Goal: Task Accomplishment & Management: Use online tool/utility

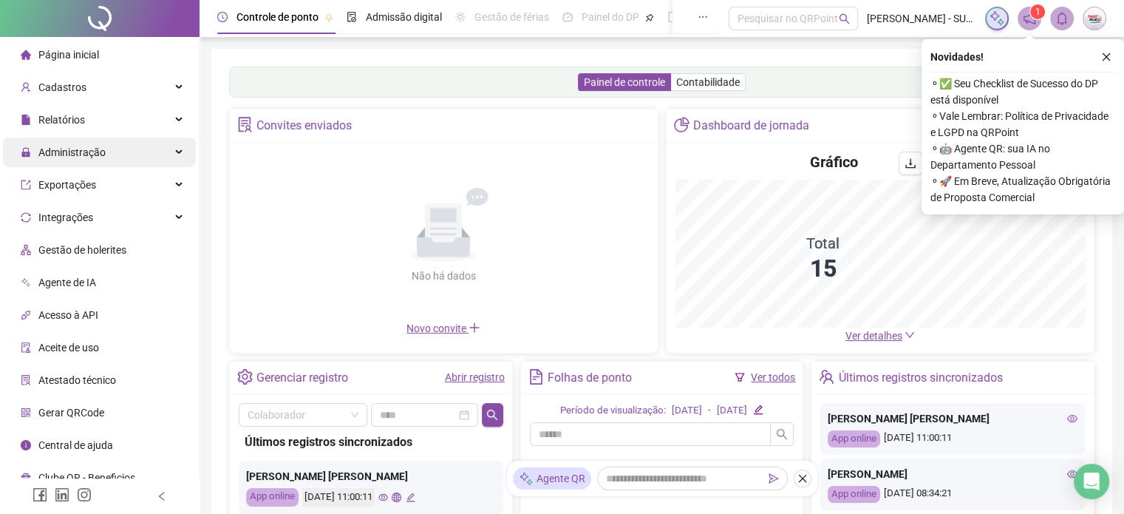
click at [173, 151] on div "Administração" at bounding box center [99, 152] width 193 height 30
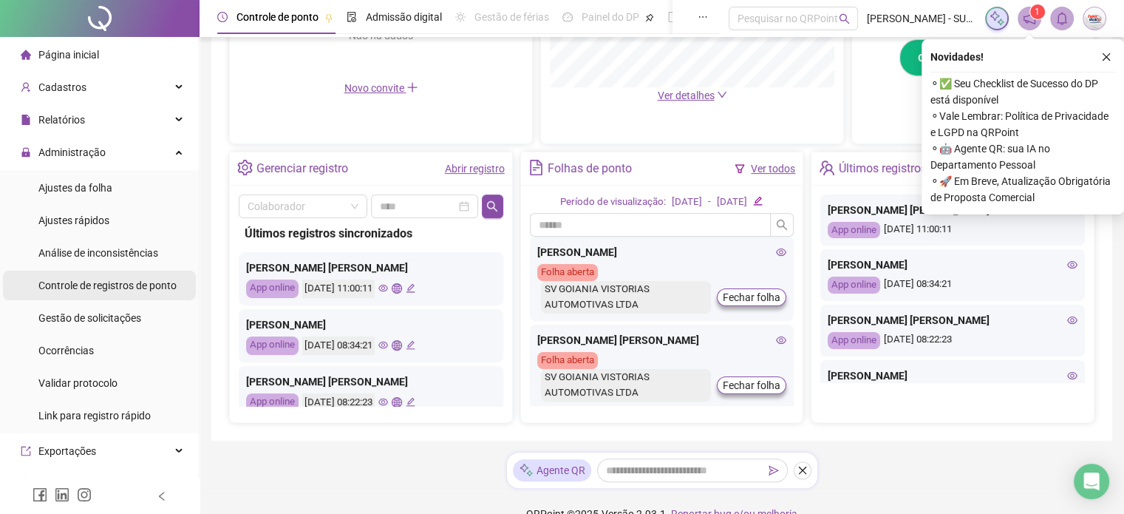
click at [91, 282] on span "Controle de registros de ponto" at bounding box center [107, 285] width 138 height 12
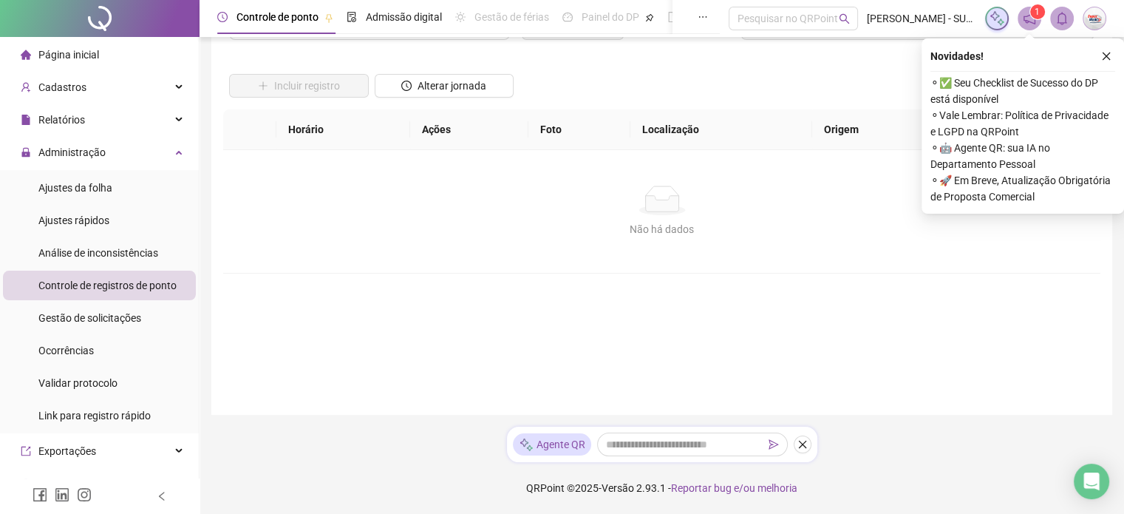
scroll to position [77, 0]
click at [1107, 58] on icon "close" at bounding box center [1106, 57] width 10 height 10
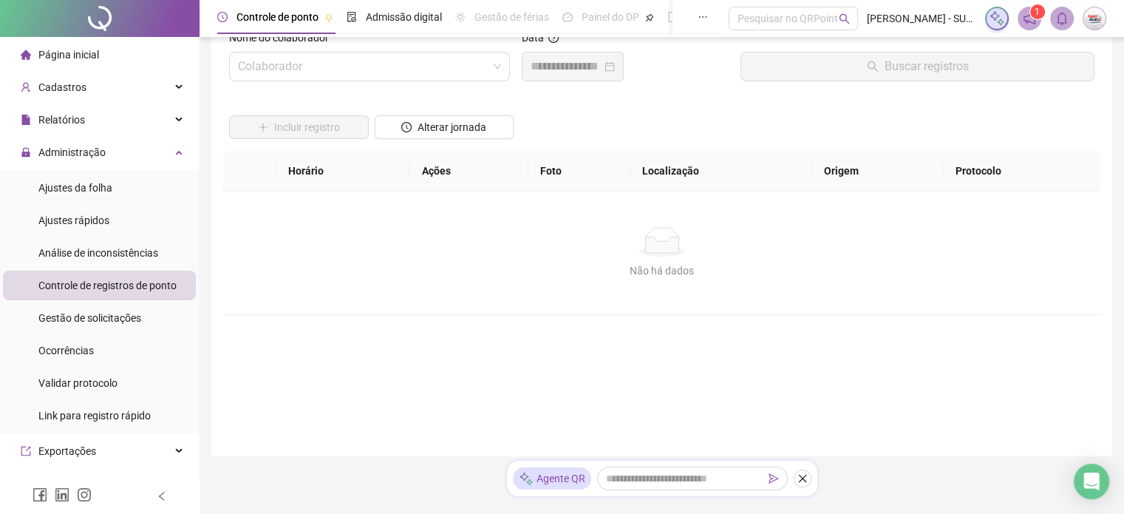
scroll to position [0, 0]
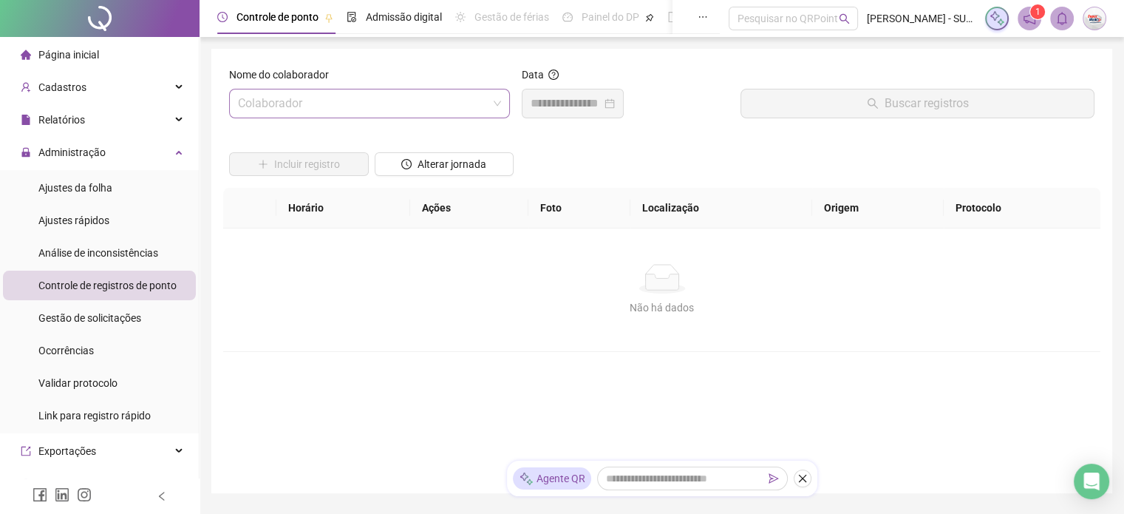
click at [400, 102] on input "search" at bounding box center [363, 103] width 250 height 28
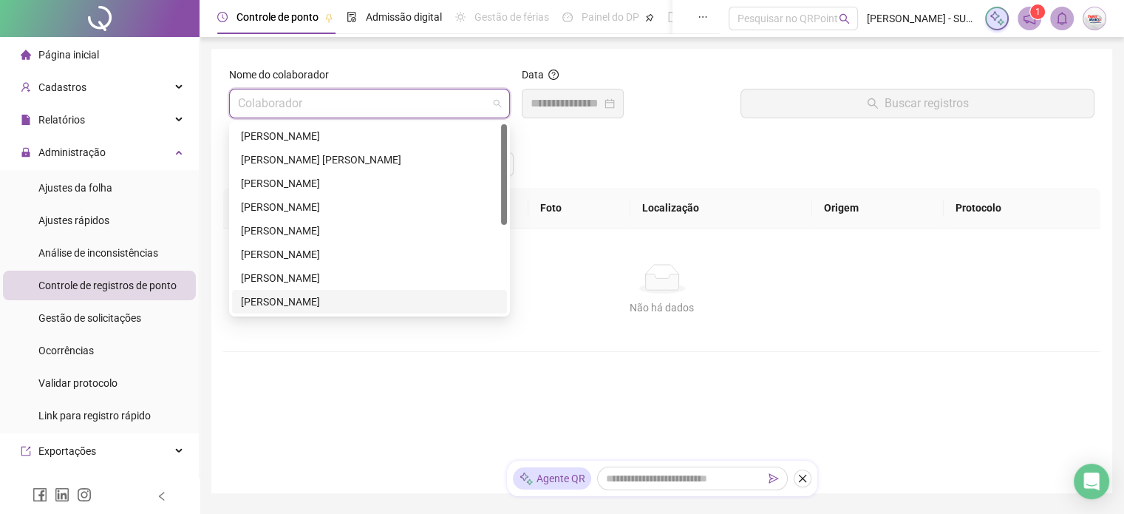
click at [299, 304] on div "[PERSON_NAME]" at bounding box center [369, 301] width 257 height 16
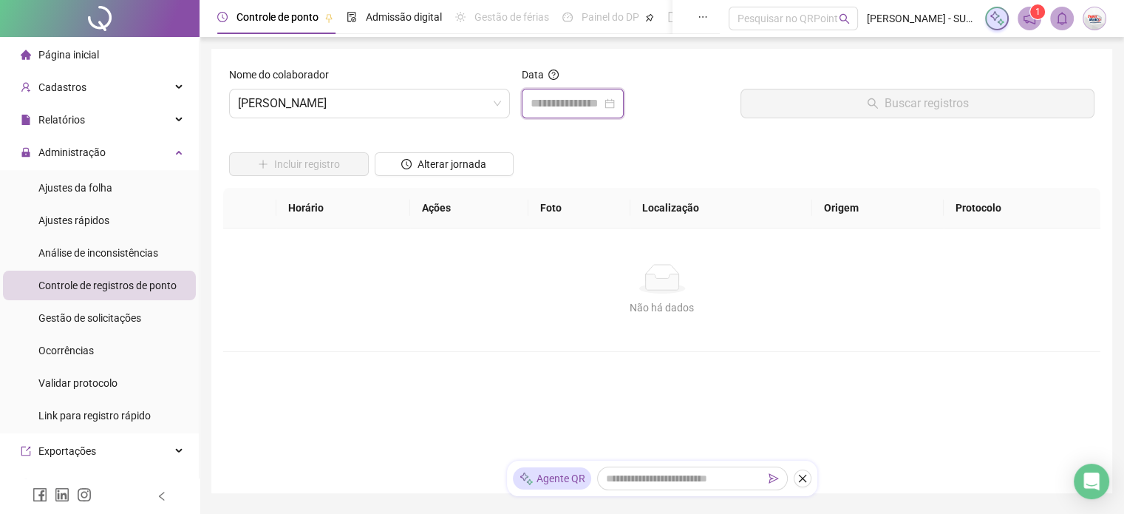
click at [570, 103] on input at bounding box center [566, 104] width 71 height 18
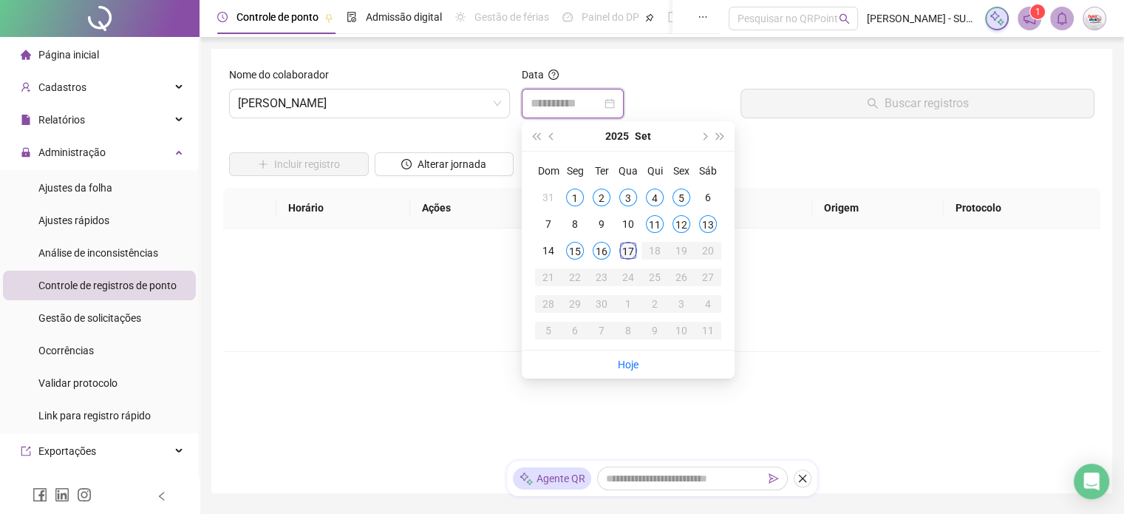
type input "**********"
click at [632, 248] on div "17" at bounding box center [628, 251] width 18 height 18
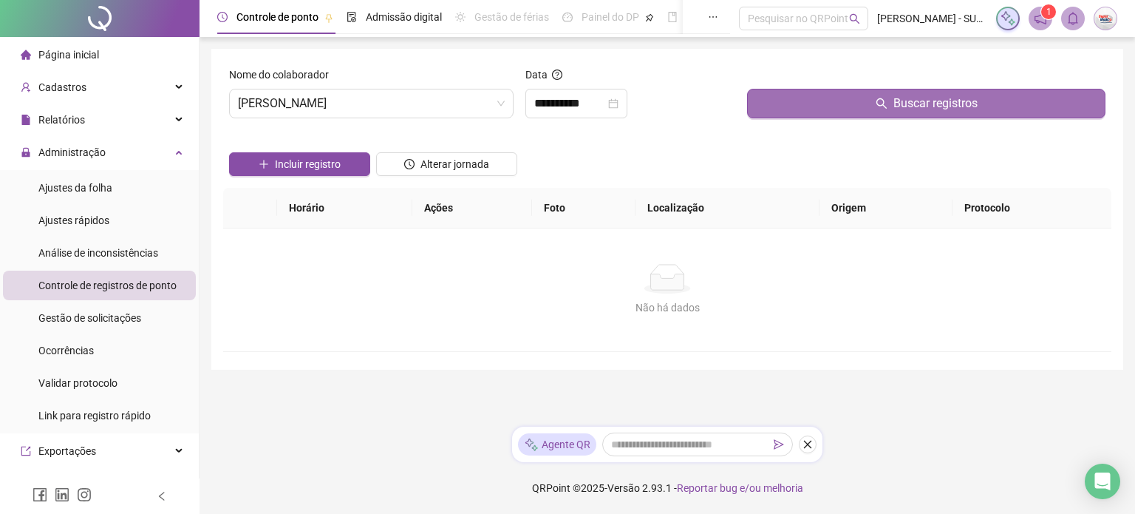
click at [884, 102] on icon "search" at bounding box center [881, 103] width 10 height 10
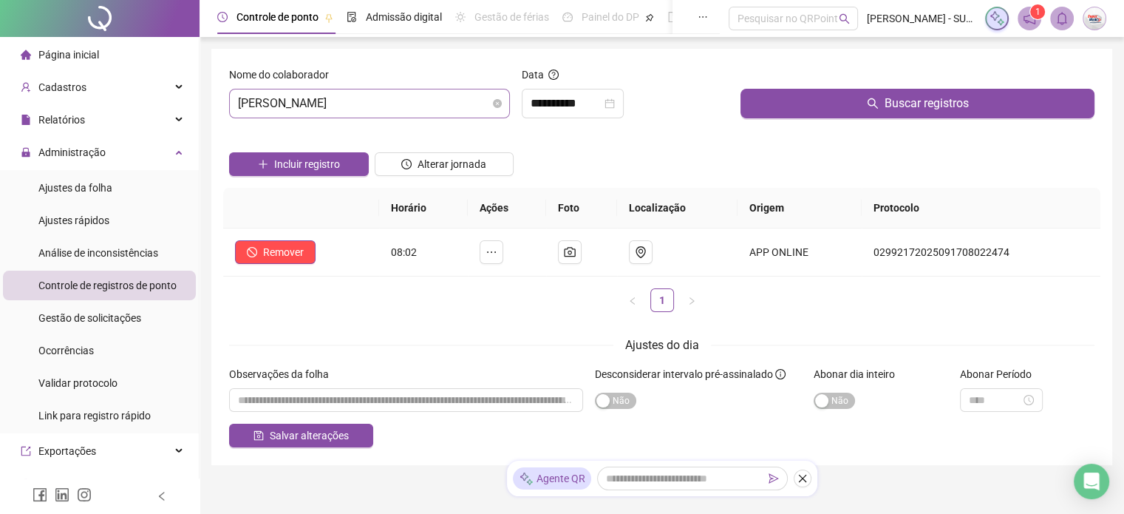
click at [411, 107] on span "[PERSON_NAME]" at bounding box center [369, 103] width 263 height 28
click at [502, 105] on div "[PERSON_NAME]" at bounding box center [369, 104] width 281 height 30
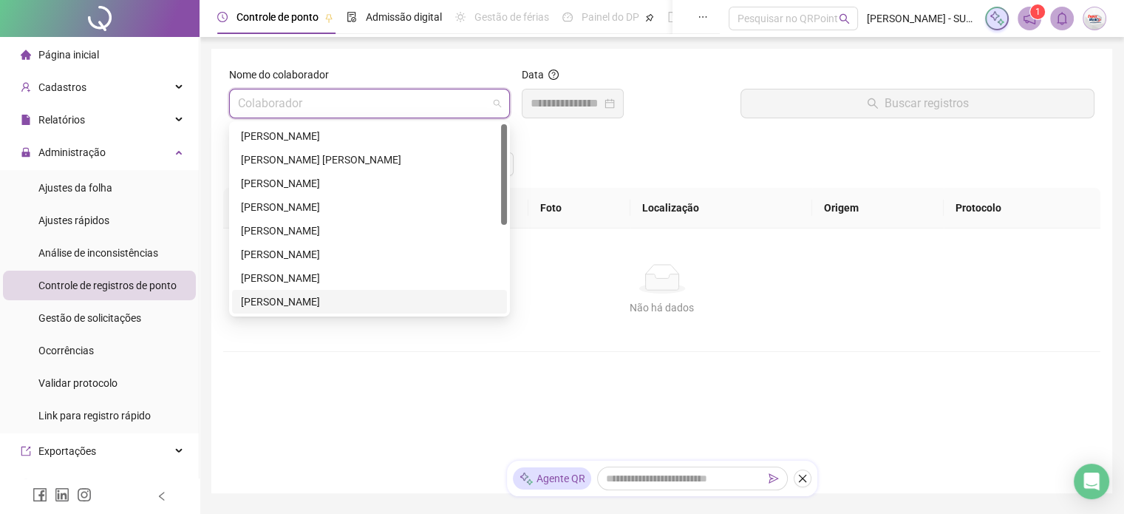
click at [371, 107] on input "search" at bounding box center [363, 103] width 250 height 28
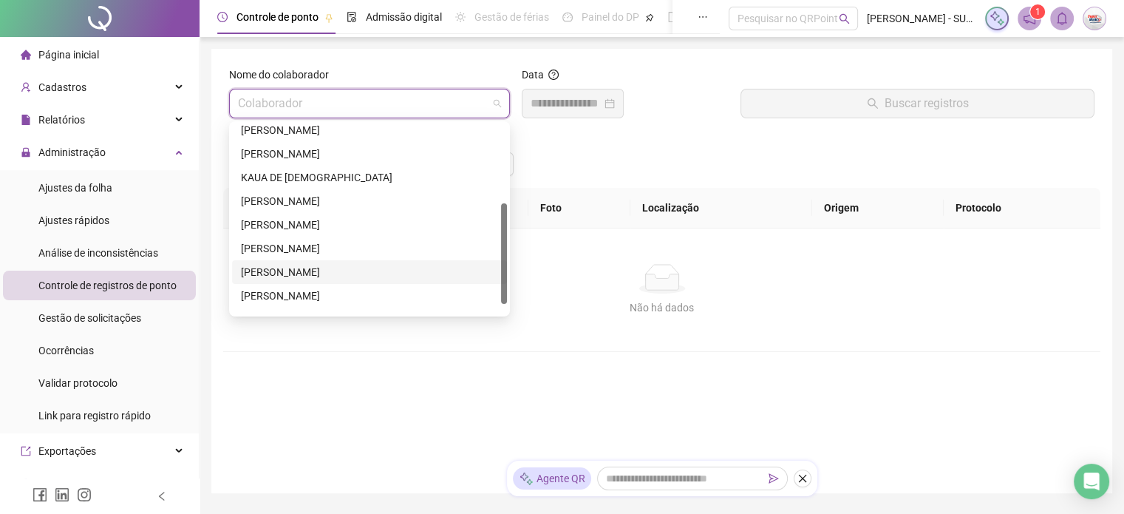
scroll to position [166, 0]
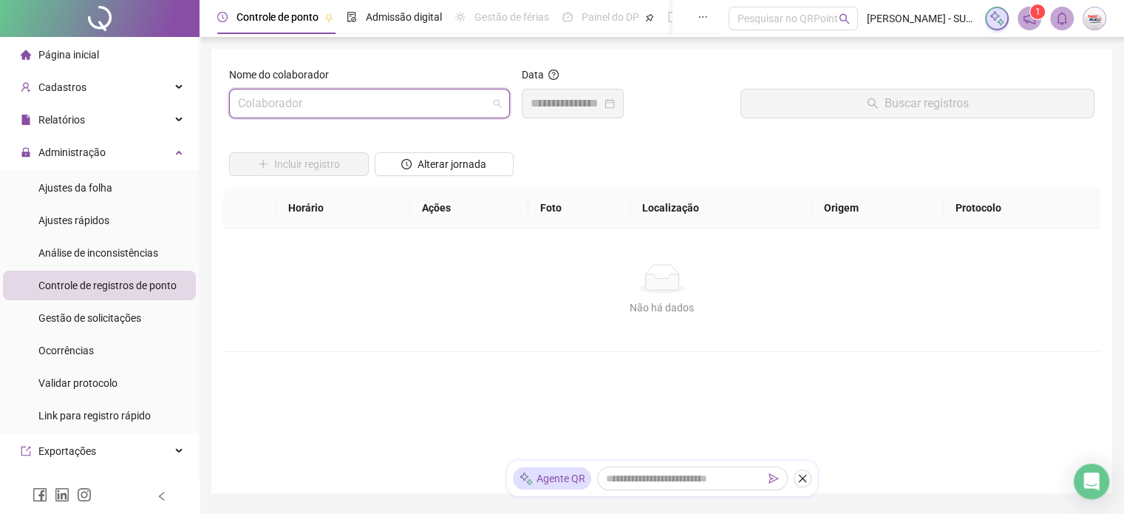
click at [350, 109] on input "search" at bounding box center [363, 103] width 250 height 28
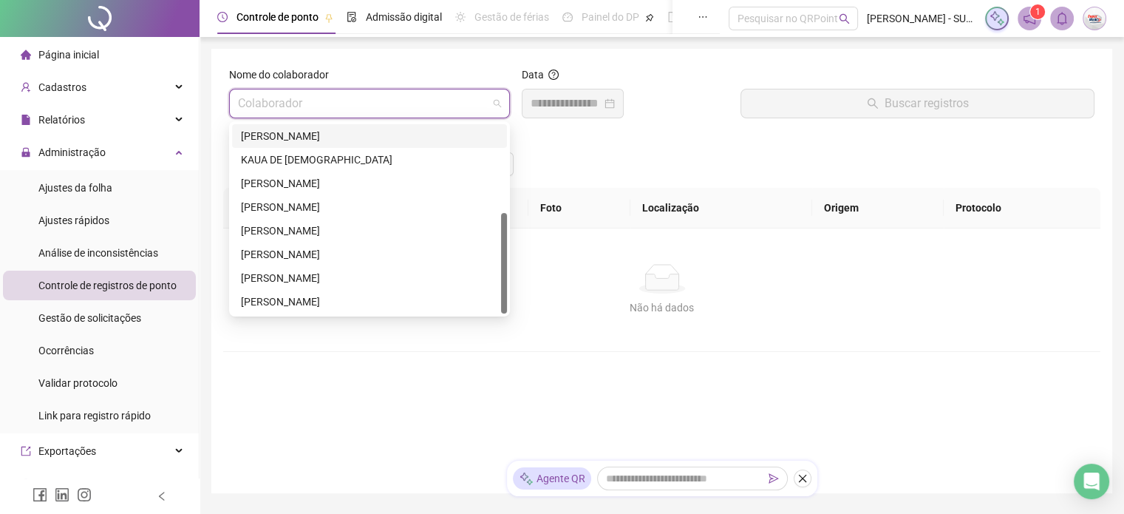
click at [330, 138] on div "[PERSON_NAME]" at bounding box center [369, 136] width 257 height 16
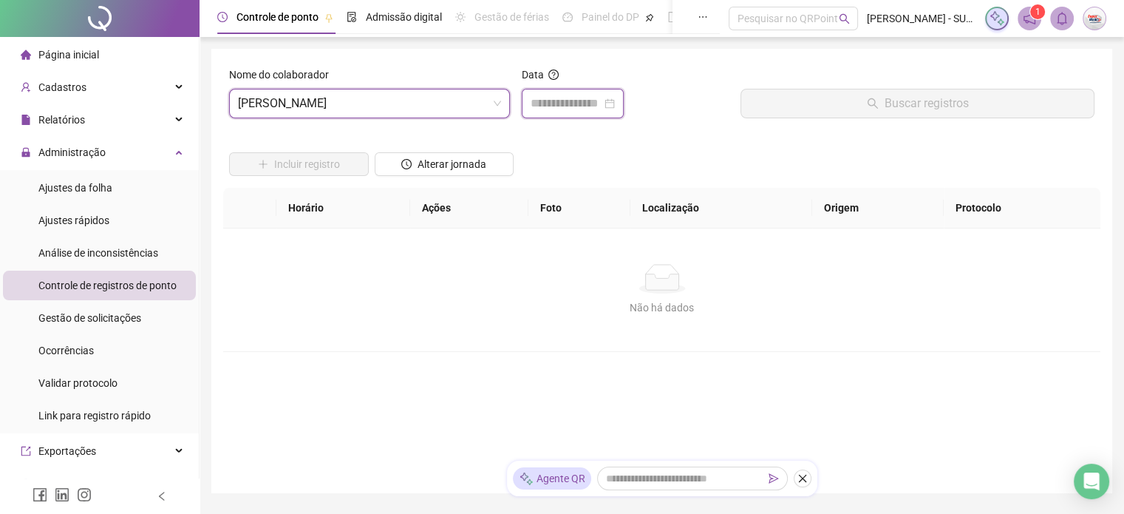
click at [601, 105] on input at bounding box center [566, 104] width 71 height 18
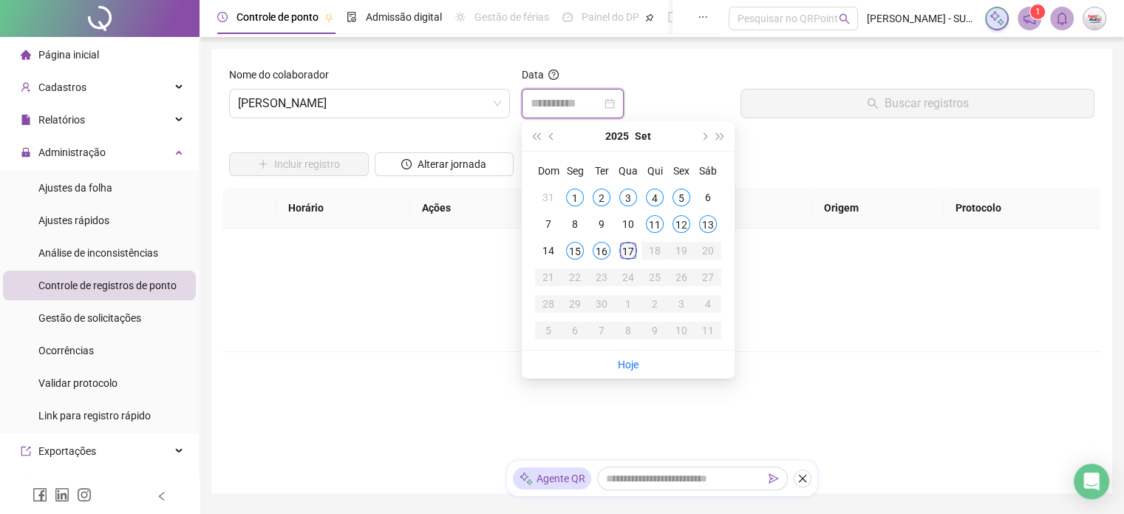
type input "**********"
click at [629, 246] on div "17" at bounding box center [628, 251] width 18 height 18
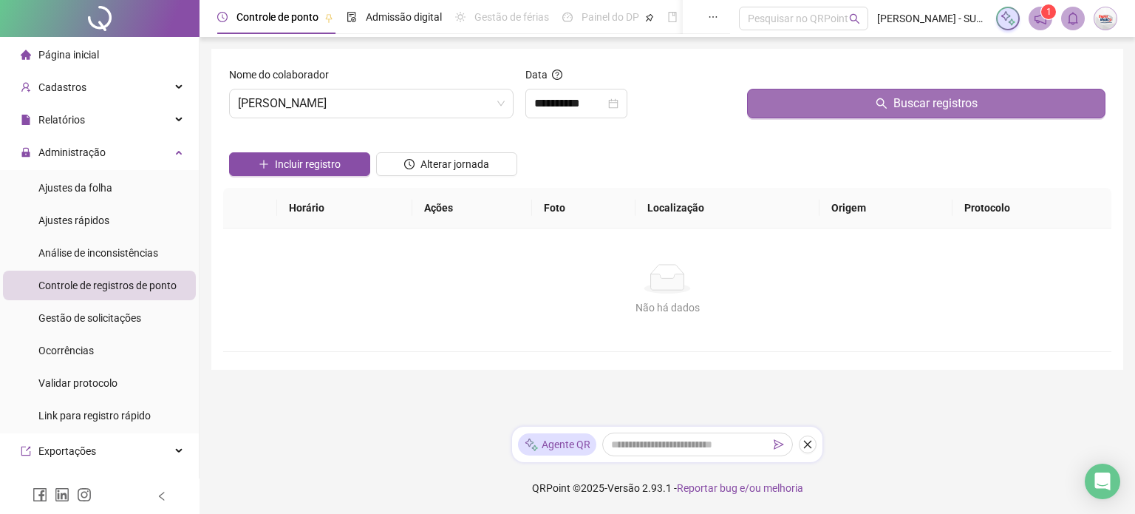
click at [949, 102] on span "Buscar registros" at bounding box center [935, 104] width 84 height 18
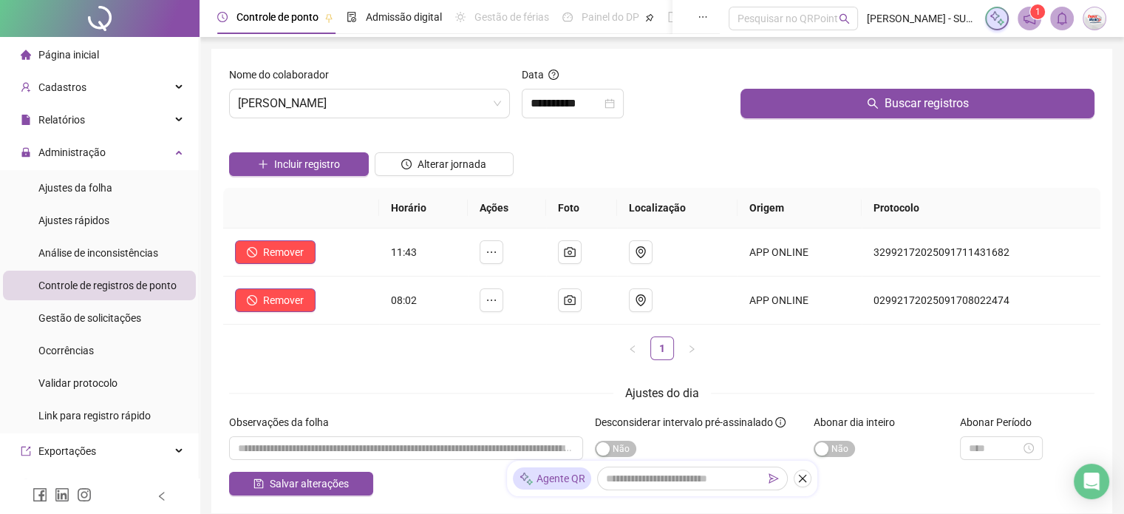
click at [674, 150] on div "Incluir registro Alterar jornada" at bounding box center [661, 159] width 871 height 58
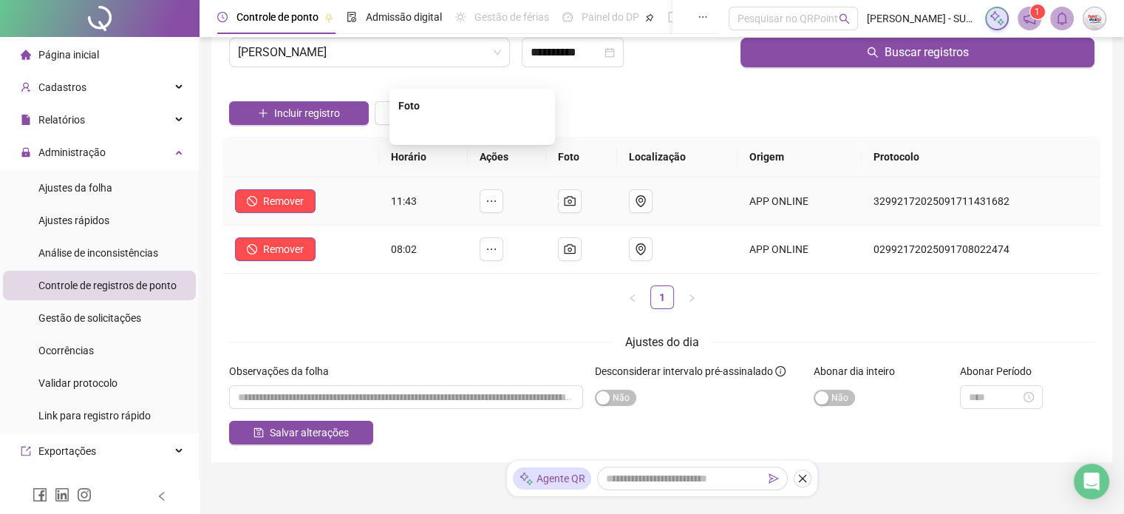
scroll to position [74, 0]
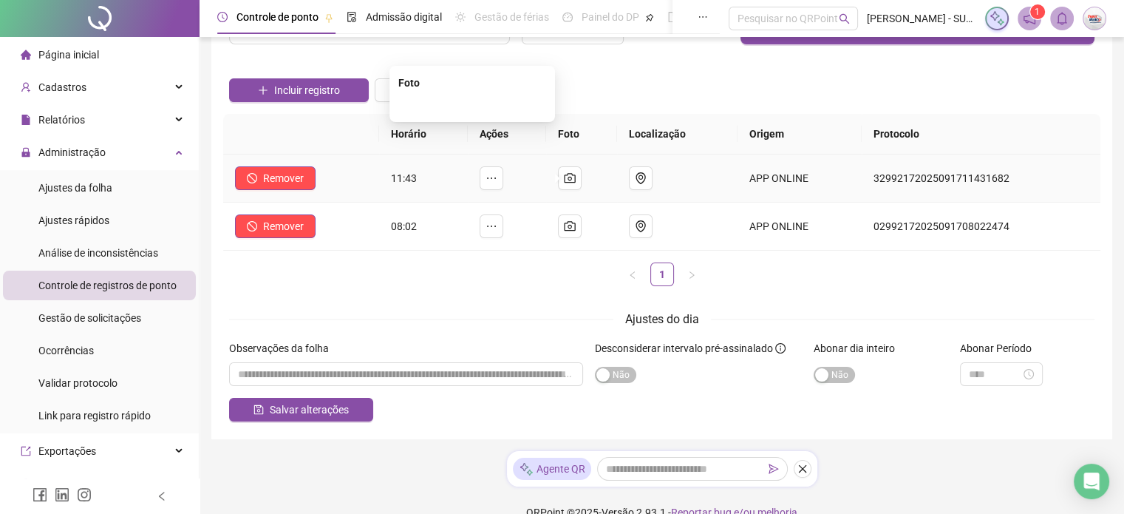
click at [472, 106] on img at bounding box center [472, 106] width 0 height 0
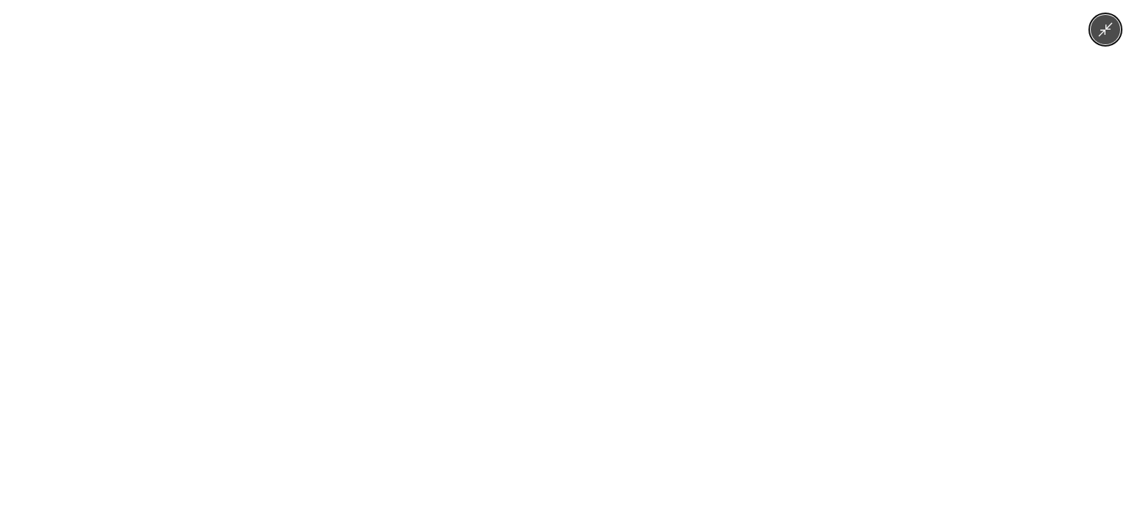
click at [494, 241] on img at bounding box center [567, 257] width 385 height 514
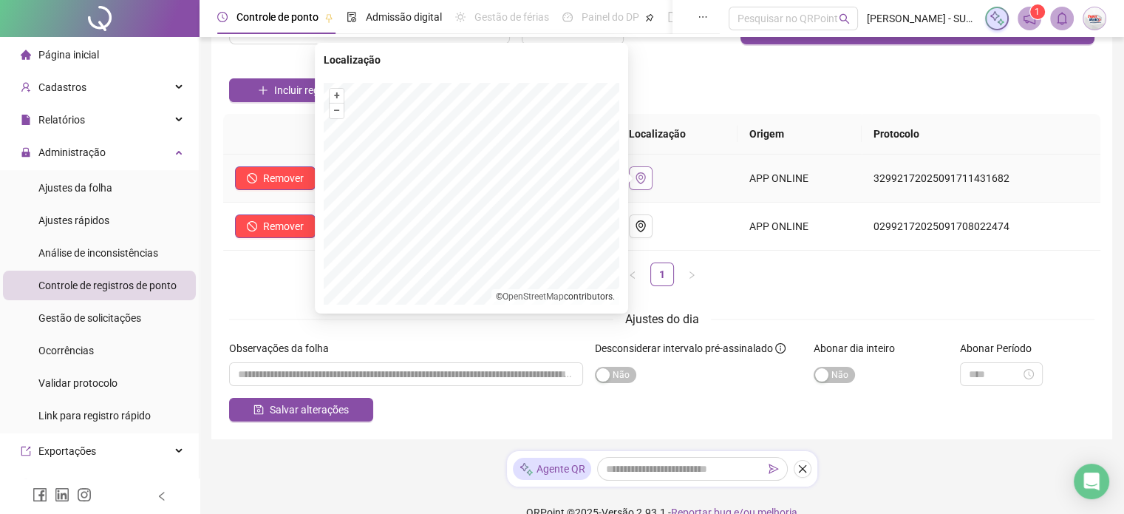
click at [645, 174] on icon "environment" at bounding box center [641, 178] width 12 height 12
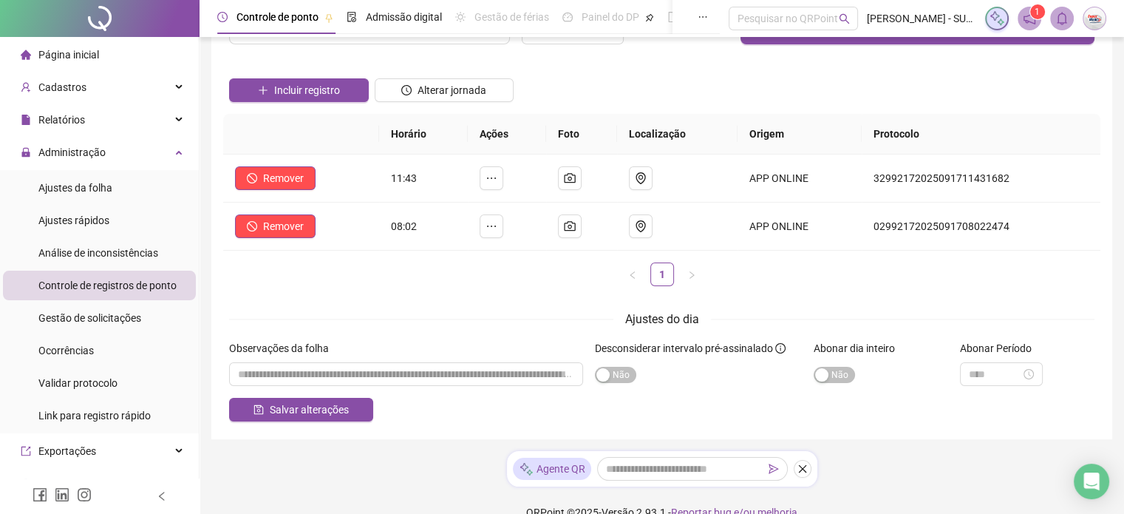
click at [728, 106] on div "Incluir registro Alterar jornada" at bounding box center [661, 85] width 871 height 58
